Goal: Information Seeking & Learning: Learn about a topic

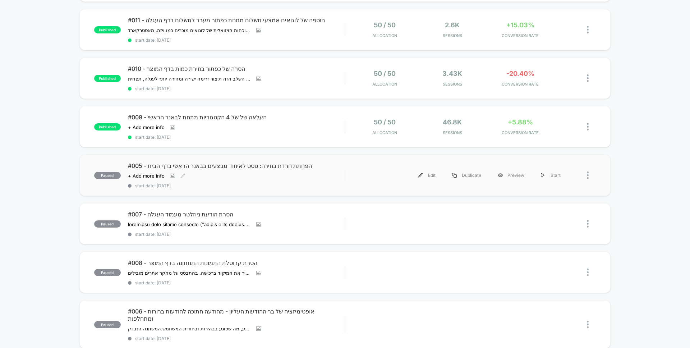
scroll to position [188, 0]
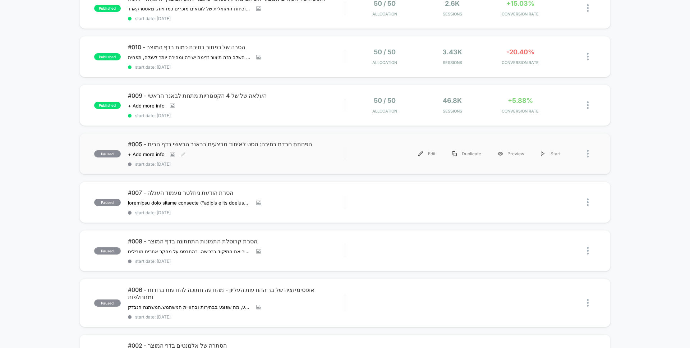
click at [286, 156] on div "#005 - הפחתת חרדת בחירה: טסט לאיחוד מבצעים בבאנר הראשי בדף הבית Click to view i…" at bounding box center [236, 153] width 217 height 26
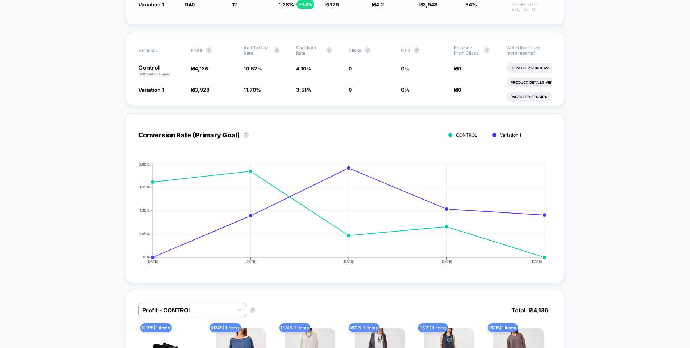
scroll to position [223, 0]
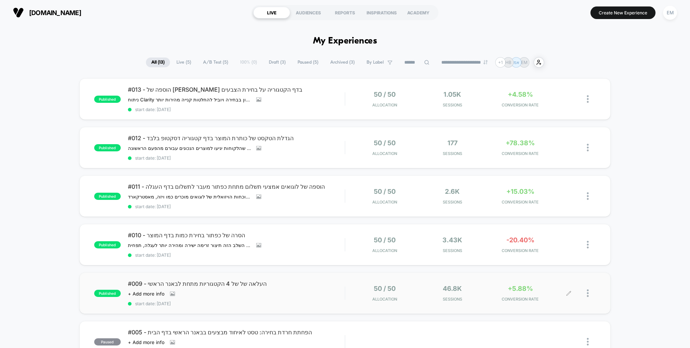
scroll to position [4, 0]
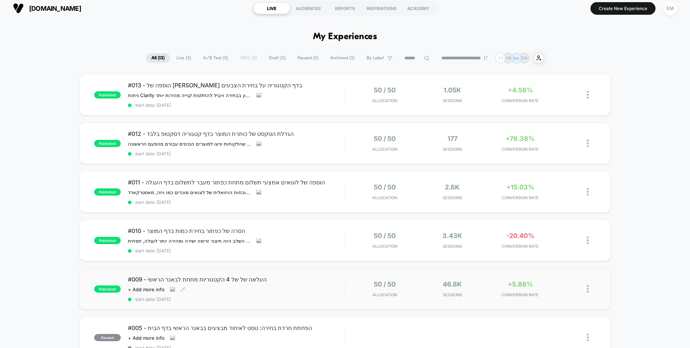
click at [304, 292] on div "#009 - העלאה של של 4 הקטגוריות מתחת לבאנר הראשי Click to view images Click to e…" at bounding box center [236, 289] width 217 height 26
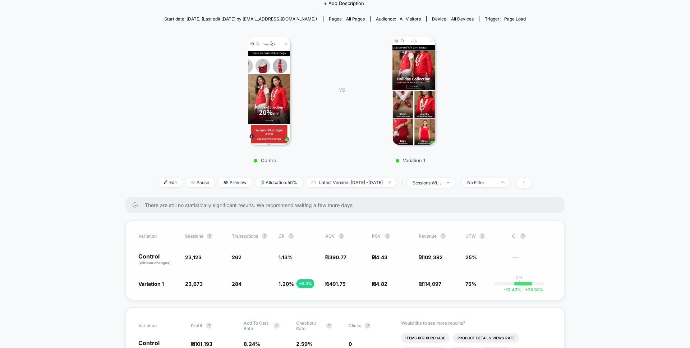
scroll to position [74, 0]
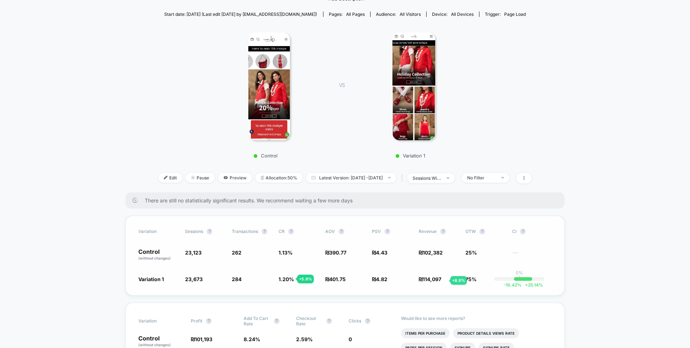
click at [441, 280] on span "114,097" at bounding box center [431, 279] width 19 height 6
drag, startPoint x: 442, startPoint y: 280, endPoint x: 425, endPoint y: 278, distance: 16.6
click at [425, 278] on span "114,097" at bounding box center [431, 279] width 19 height 6
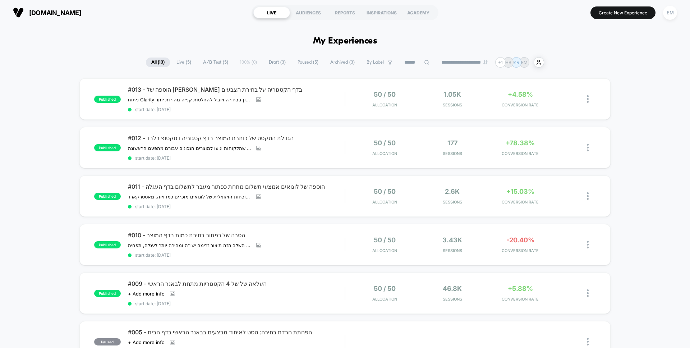
scroll to position [5, 0]
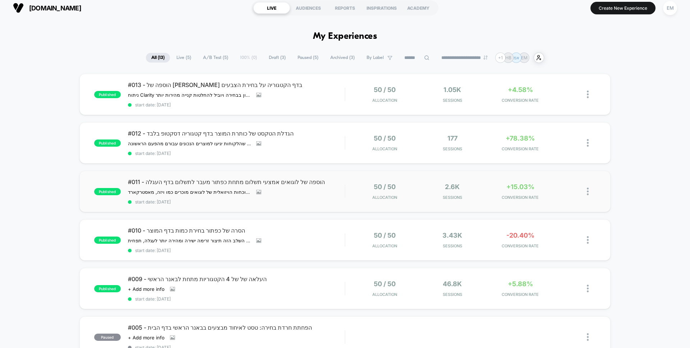
click at [302, 208] on div "published #011 - הוספה של לוגואים אמצעי תשלום מתחת כפתור מעבר לתשלום בדף העגלה …" at bounding box center [344, 191] width 531 height 41
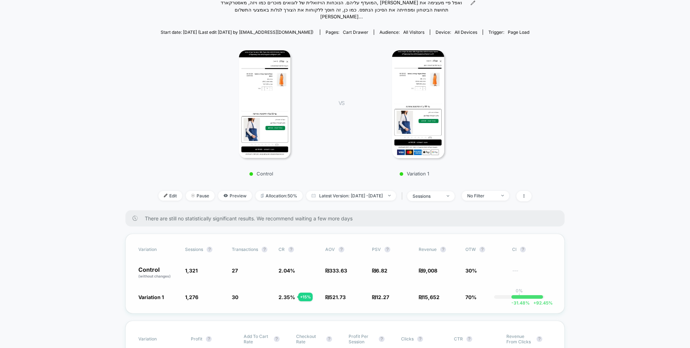
scroll to position [95, 0]
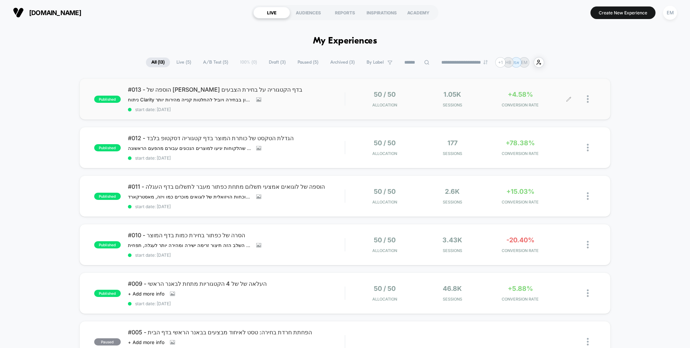
click at [488, 107] on span "CONVERSION RATE" at bounding box center [520, 104] width 64 height 5
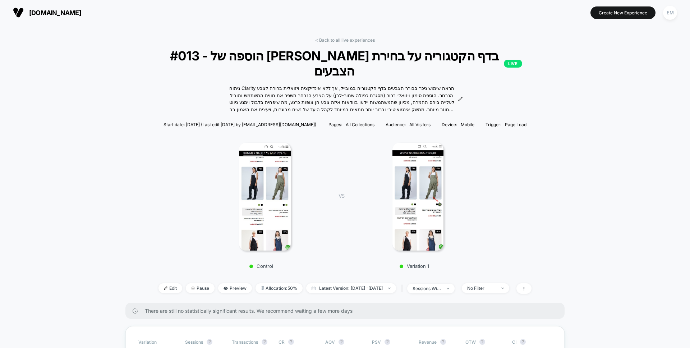
click at [440, 193] on img at bounding box center [417, 197] width 51 height 108
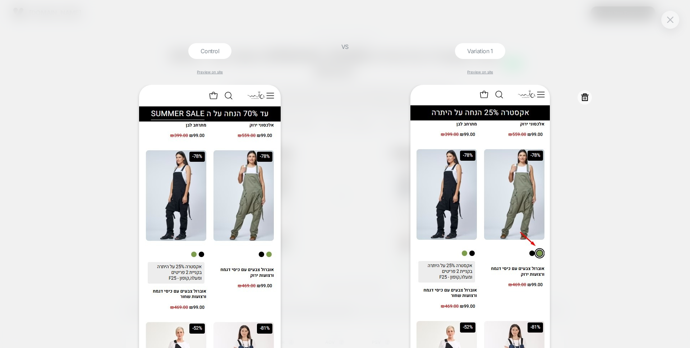
scroll to position [24, 0]
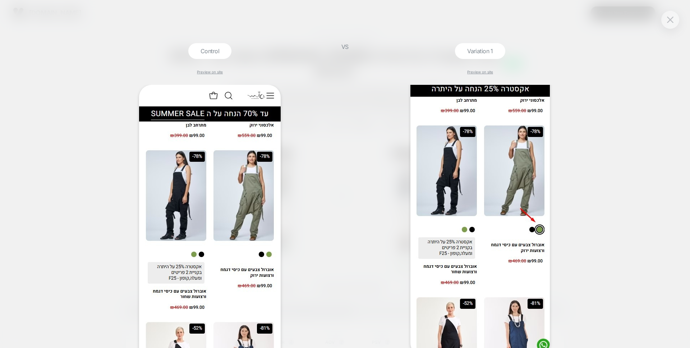
click at [671, 26] on div at bounding box center [670, 20] width 18 height 18
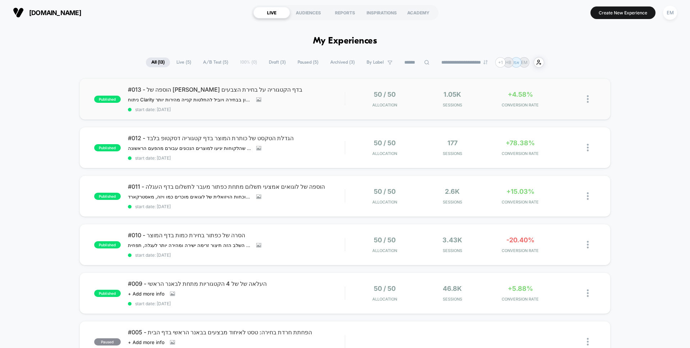
click at [472, 110] on div "published #013 - הוספה של [PERSON_NAME] בדף הקטגוריה על בחירת הצבעים ניתוח Clar…" at bounding box center [344, 98] width 531 height 41
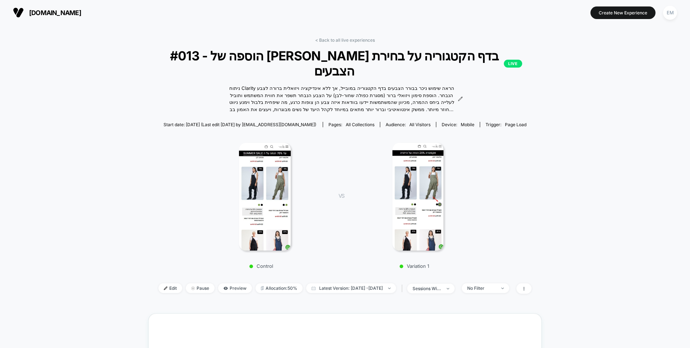
click at [415, 223] on img at bounding box center [417, 197] width 51 height 108
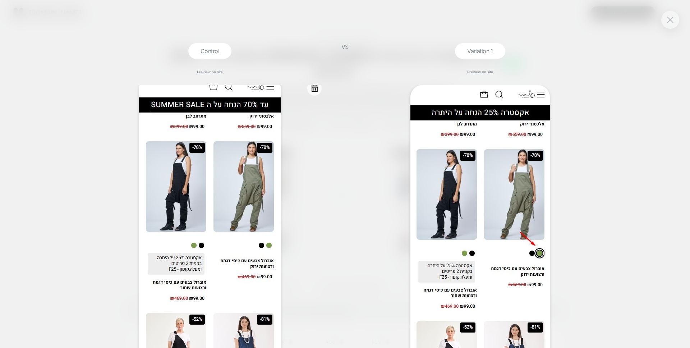
scroll to position [59, 0]
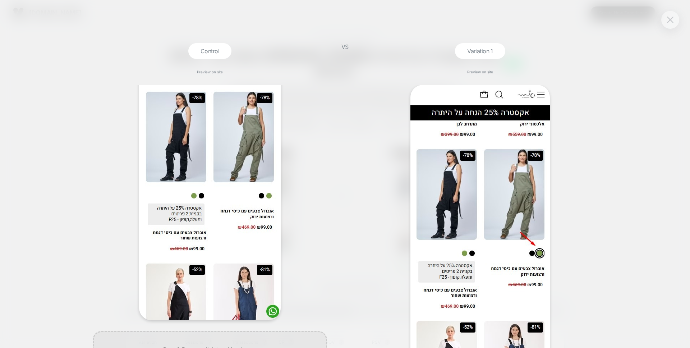
click at [667, 22] on img at bounding box center [670, 20] width 6 height 6
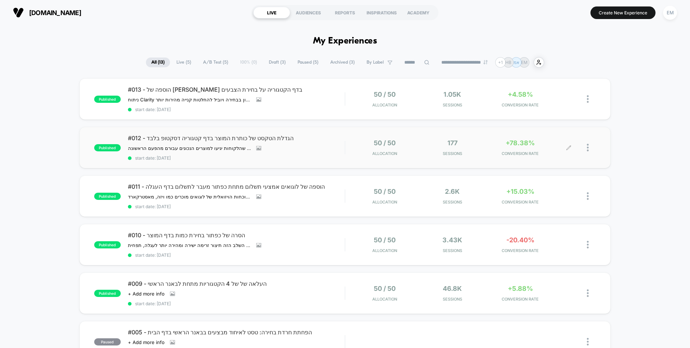
click at [475, 152] on span "Sessions" at bounding box center [452, 153] width 64 height 5
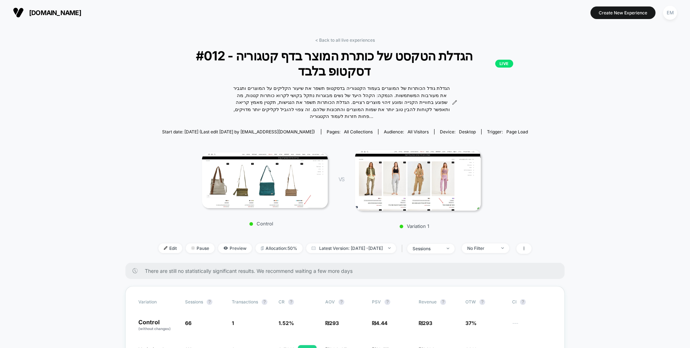
click at [470, 173] on img at bounding box center [418, 180] width 126 height 61
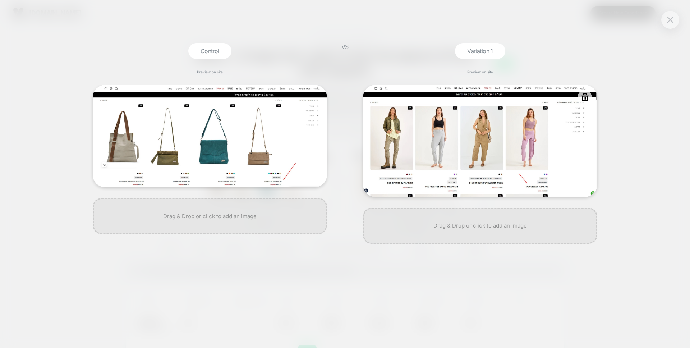
click at [545, 188] on img at bounding box center [480, 141] width 234 height 112
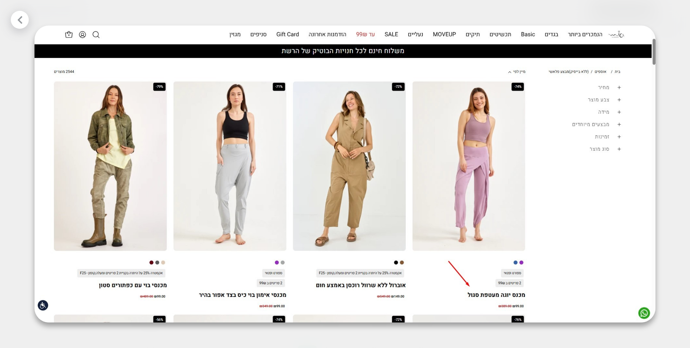
click at [507, 289] on img at bounding box center [344, 174] width 621 height 297
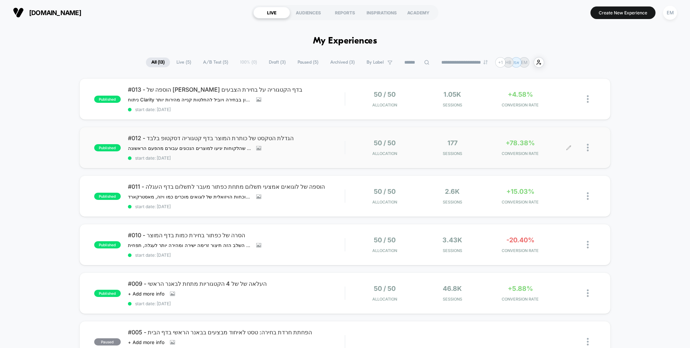
click at [455, 140] on span "177" at bounding box center [452, 143] width 10 height 8
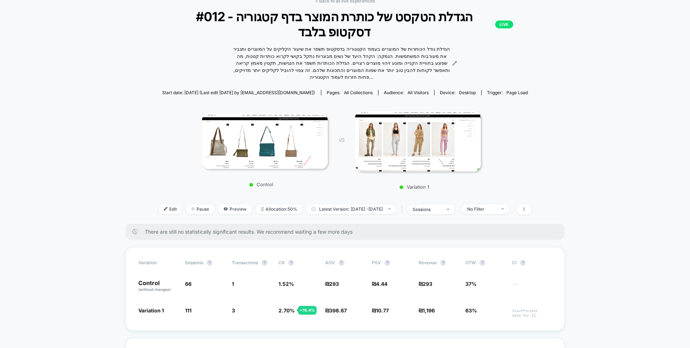
scroll to position [49, 0]
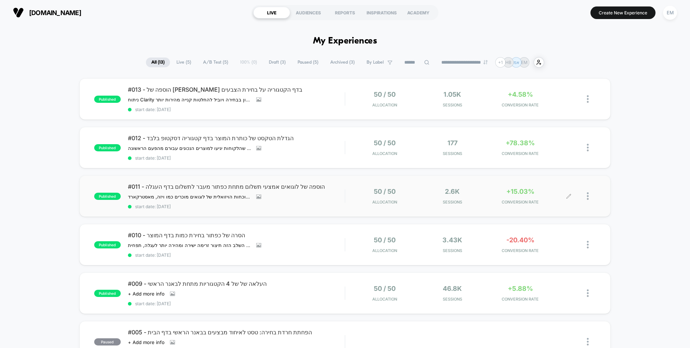
scroll to position [9, 0]
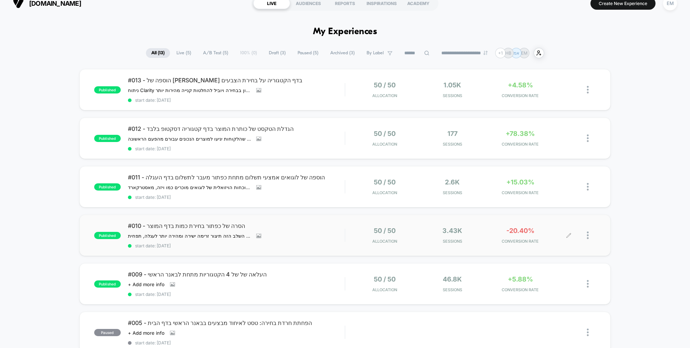
click at [455, 240] on span "Sessions" at bounding box center [452, 241] width 64 height 5
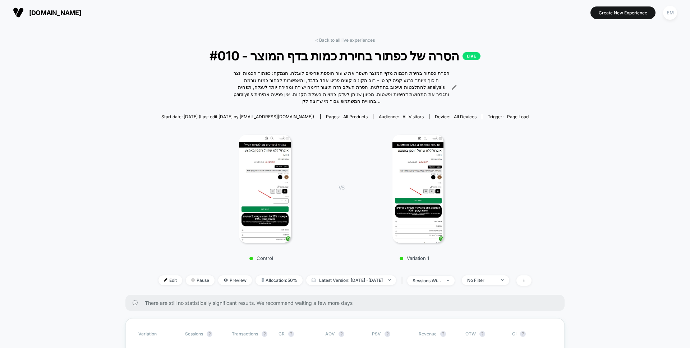
scroll to position [5, 0]
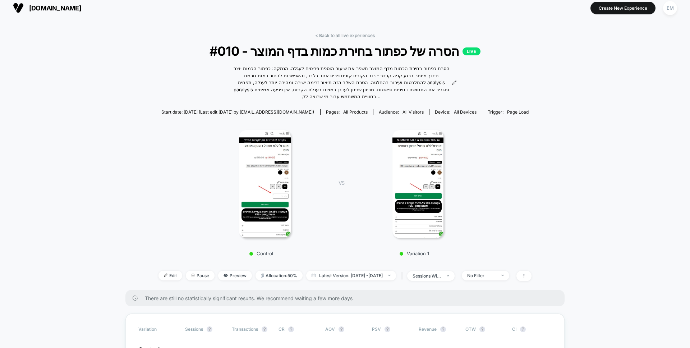
click at [428, 203] on img at bounding box center [417, 184] width 51 height 108
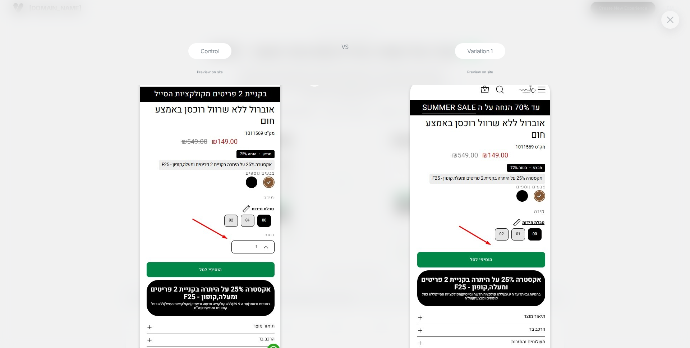
scroll to position [27, 0]
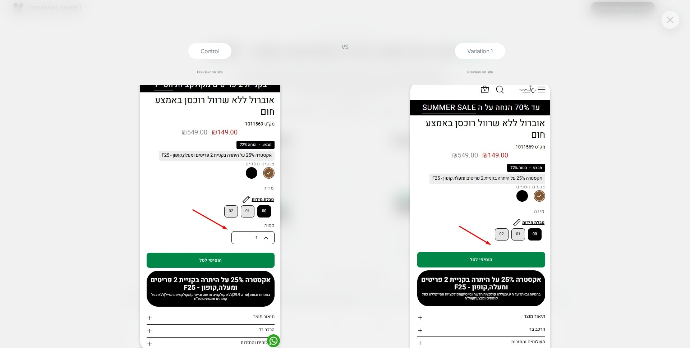
click at [669, 25] on button at bounding box center [670, 19] width 11 height 11
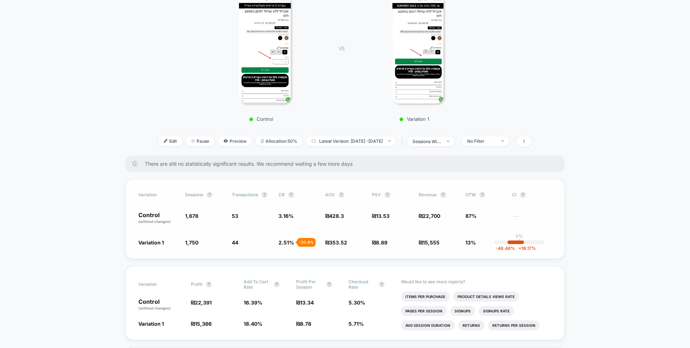
scroll to position [72, 0]
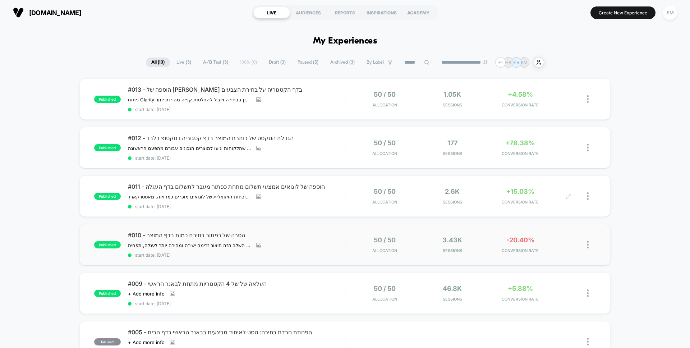
scroll to position [30, 0]
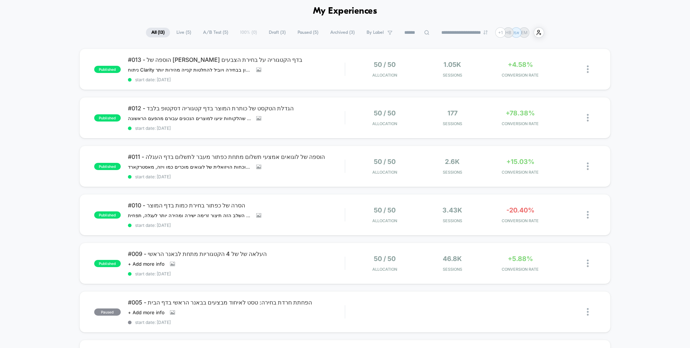
click at [493, 275] on div "published #009 - העלאה של של 4 הקטגוריות מתחת לבאנר הראשי Click to view images …" at bounding box center [344, 263] width 531 height 41
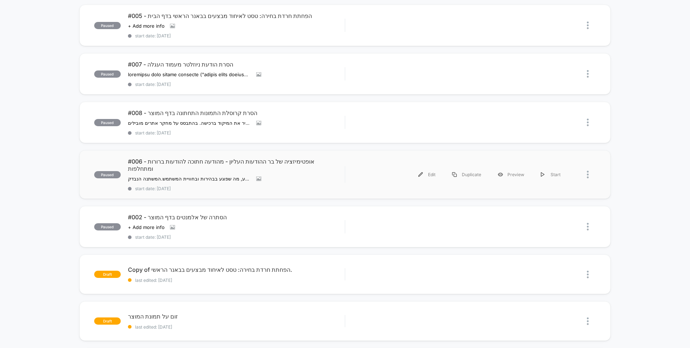
scroll to position [348, 0]
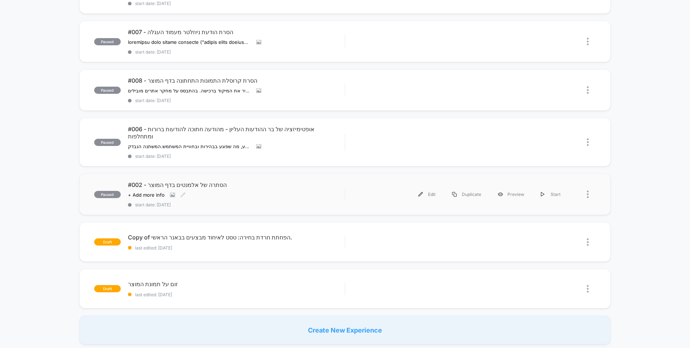
click at [319, 186] on div "#002 - הסתרה של אלמנטים בדף המוצר Click to view images Click to edit experience…" at bounding box center [236, 194] width 217 height 26
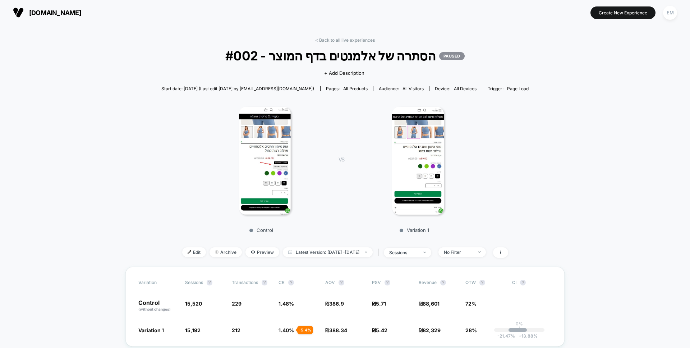
scroll to position [5, 0]
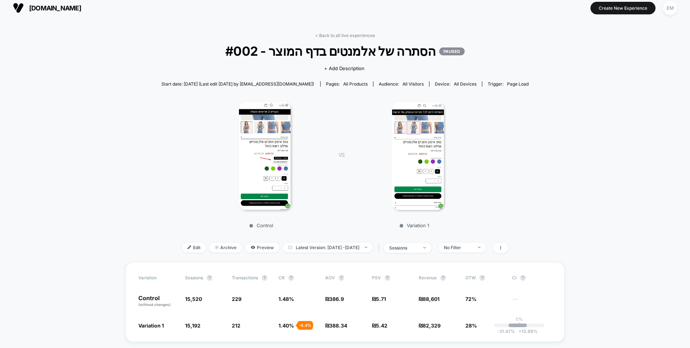
click at [422, 176] on img at bounding box center [418, 156] width 52 height 108
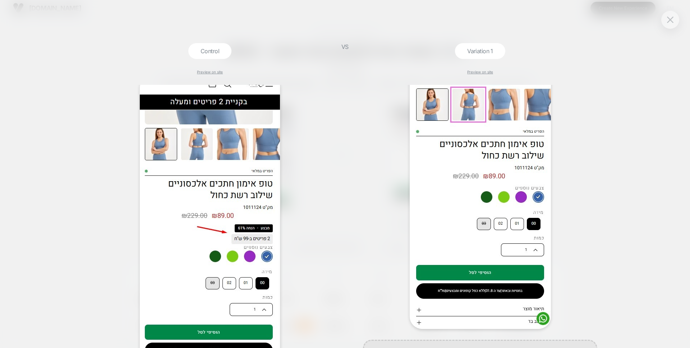
scroll to position [41, 0]
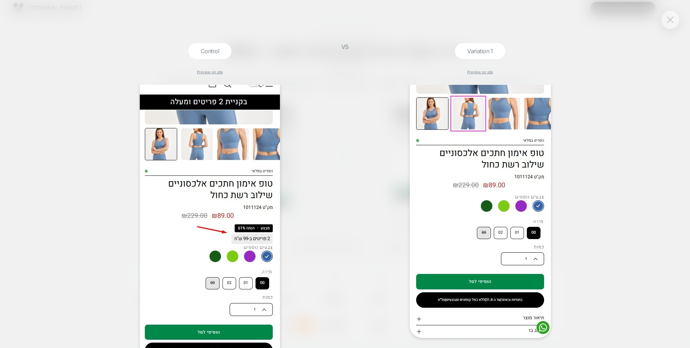
click at [671, 18] on img at bounding box center [670, 20] width 6 height 6
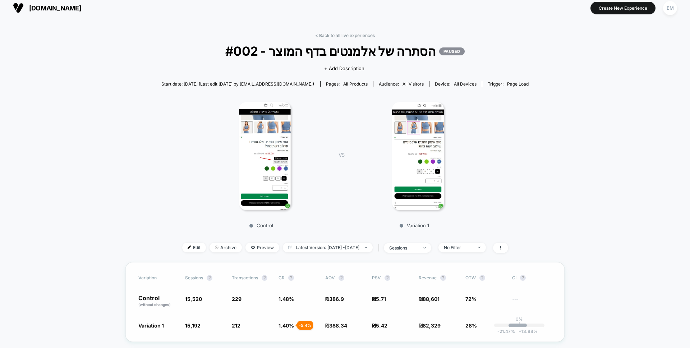
scroll to position [89, 0]
